Goal: Understand process/instructions: Learn how to perform a task or action

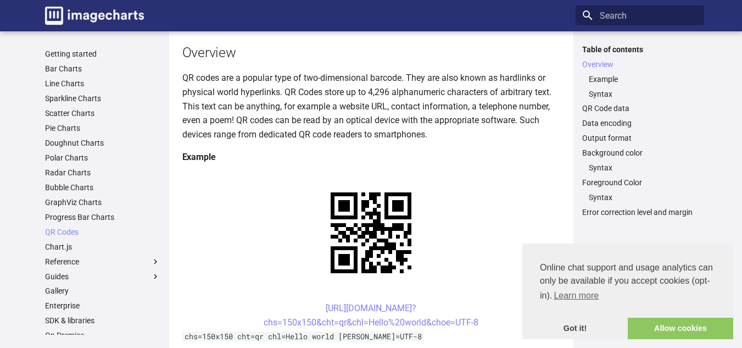
scroll to position [111, 0]
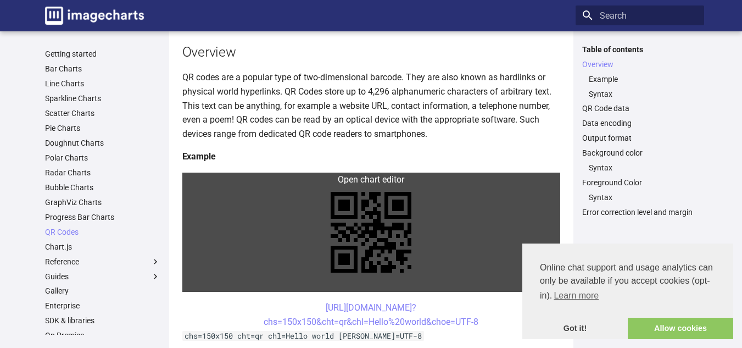
click at [308, 184] on link at bounding box center [371, 231] width 378 height 119
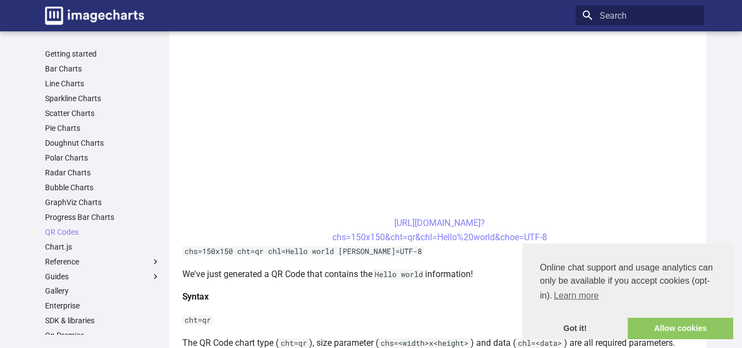
scroll to position [339, 0]
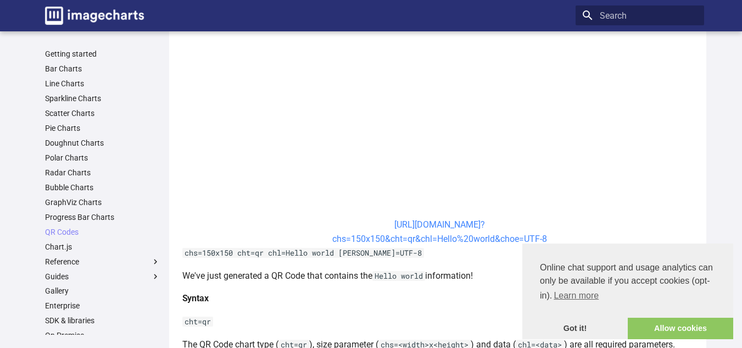
click at [378, 224] on link "[URL][DOMAIN_NAME]? chs=150x150&cht=qr&chl=Hello%20world&choe=UTF-8" at bounding box center [439, 231] width 215 height 25
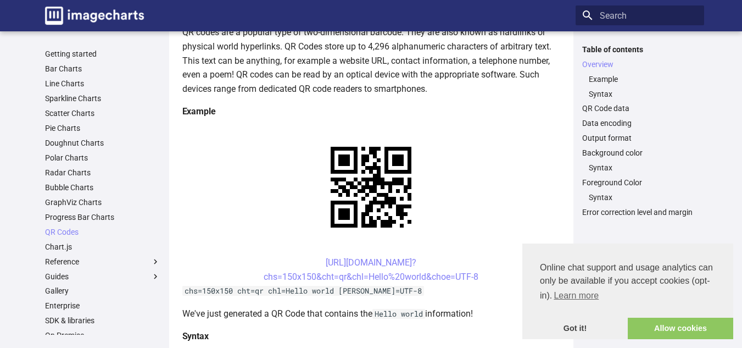
scroll to position [157, 0]
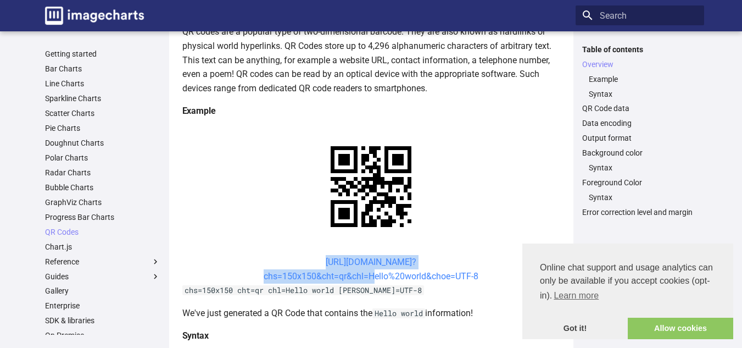
drag, startPoint x: 303, startPoint y: 154, endPoint x: 367, endPoint y: 168, distance: 65.7
click at [367, 255] on center "[URL][DOMAIN_NAME]? chs=150x150&cht=qr&chl=Hello%20world&choe=UTF-8" at bounding box center [371, 269] width 378 height 28
copy link "[URL][DOMAIN_NAME]? chs=150x150&cht=qr&chl="
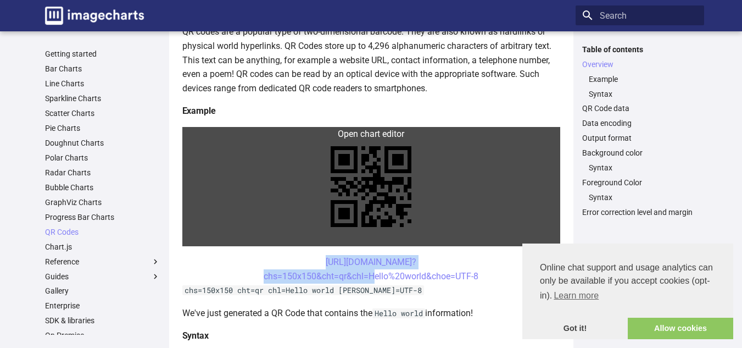
click at [197, 137] on link at bounding box center [371, 186] width 378 height 119
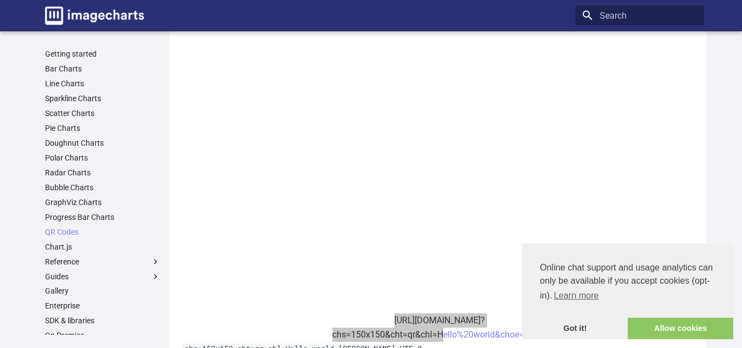
scroll to position [244, 0]
